Goal: Use online tool/utility

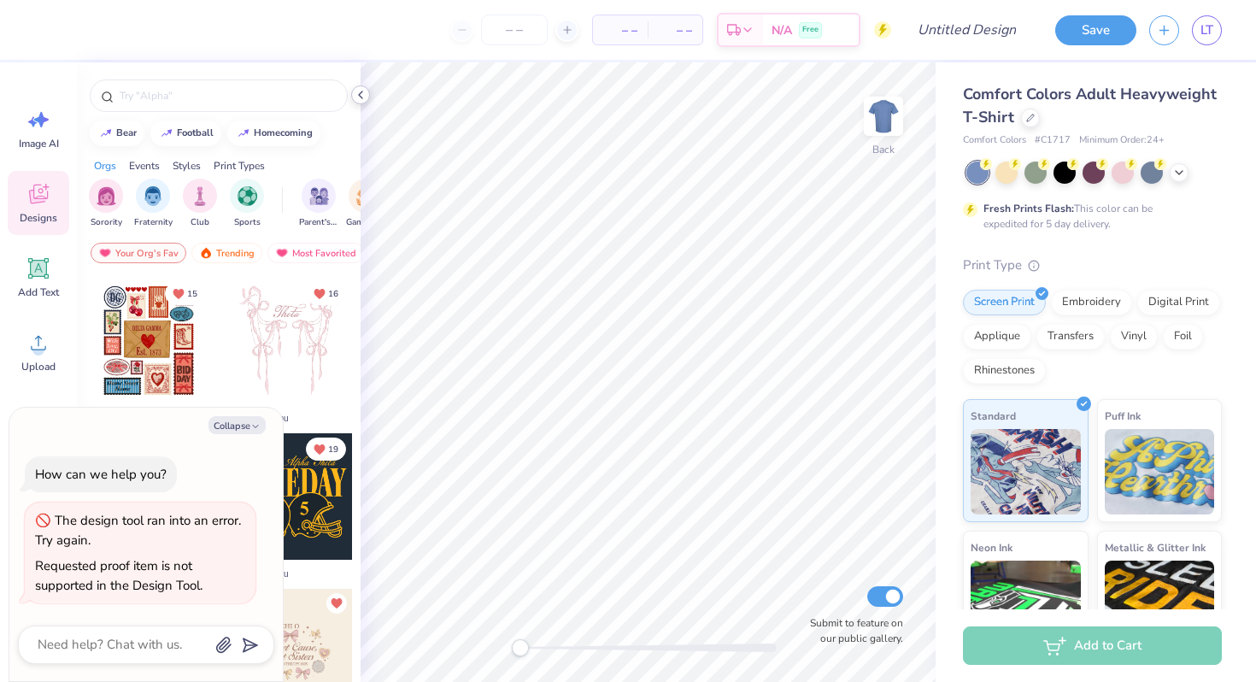
click at [354, 100] on icon at bounding box center [361, 95] width 14 height 14
type textarea "x"
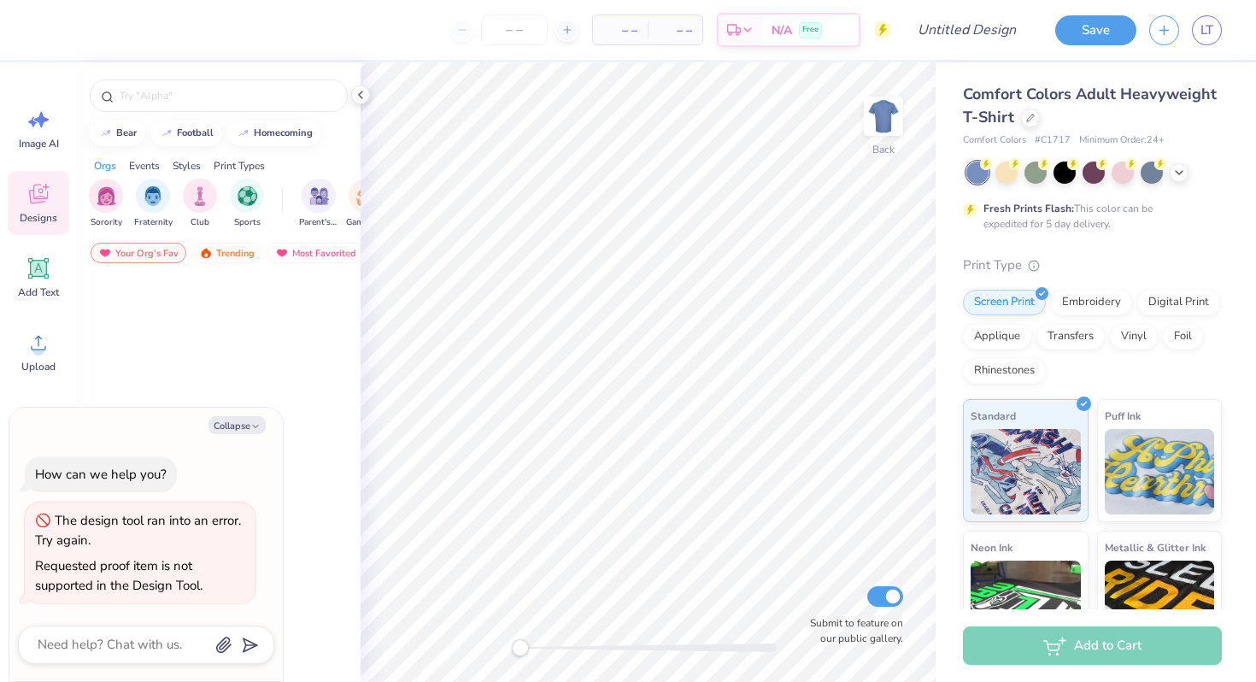
type textarea "x"
